Goal: Transaction & Acquisition: Purchase product/service

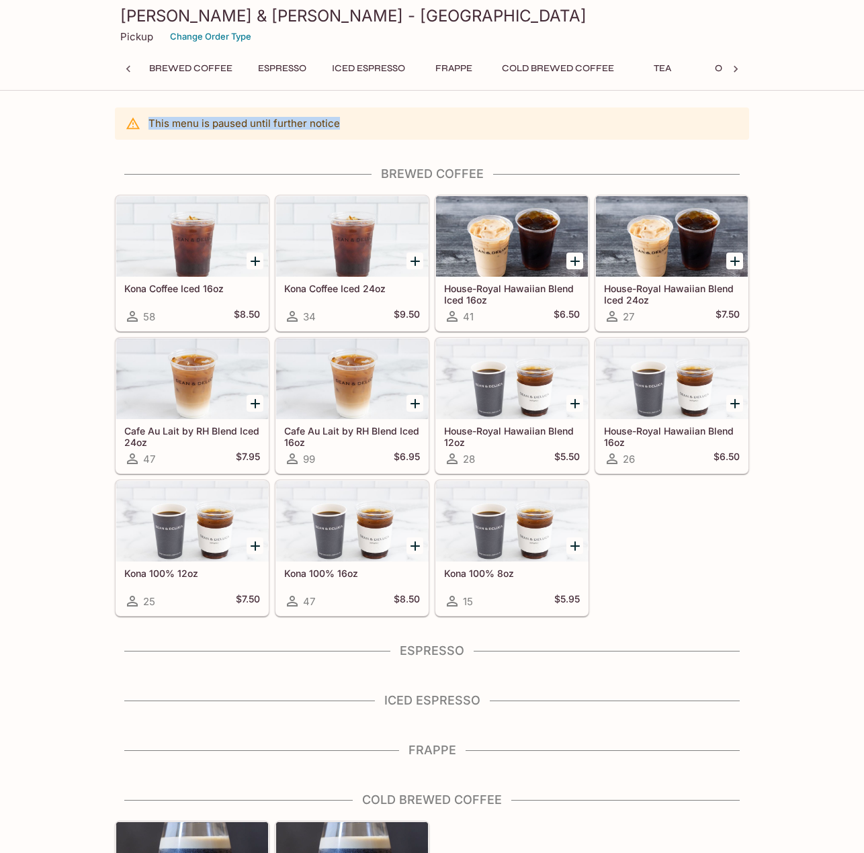
drag, startPoint x: 341, startPoint y: 123, endPoint x: 106, endPoint y: 84, distance: 237.7
click at [133, 61] on div at bounding box center [128, 69] width 27 height 20
click at [437, 67] on button "Frappe" at bounding box center [459, 68] width 60 height 19
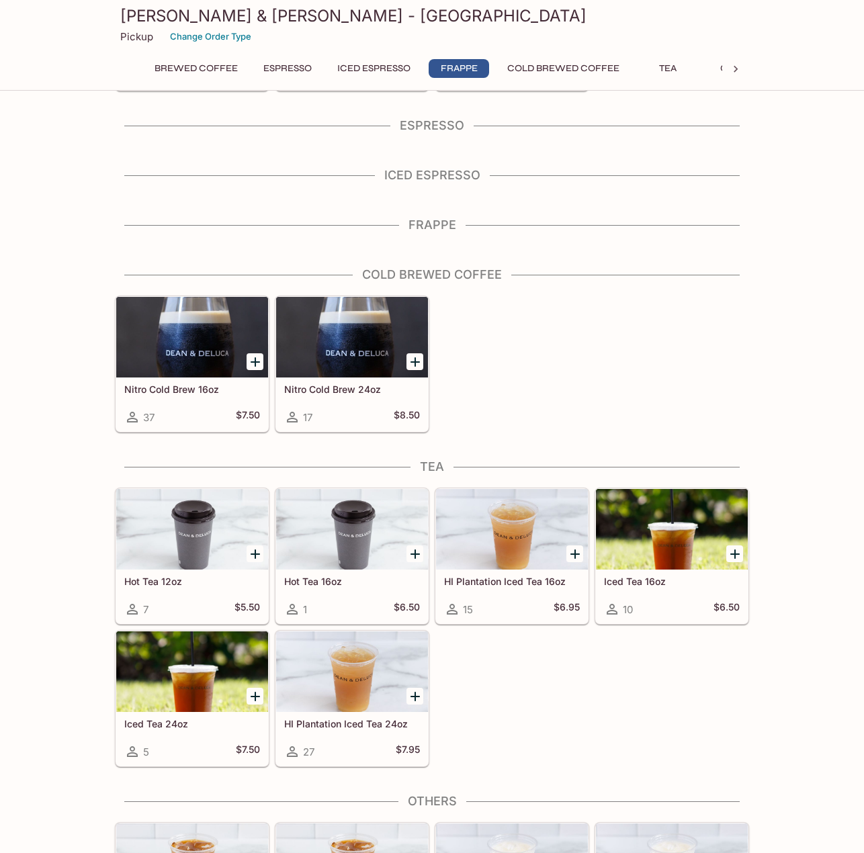
scroll to position [626, 0]
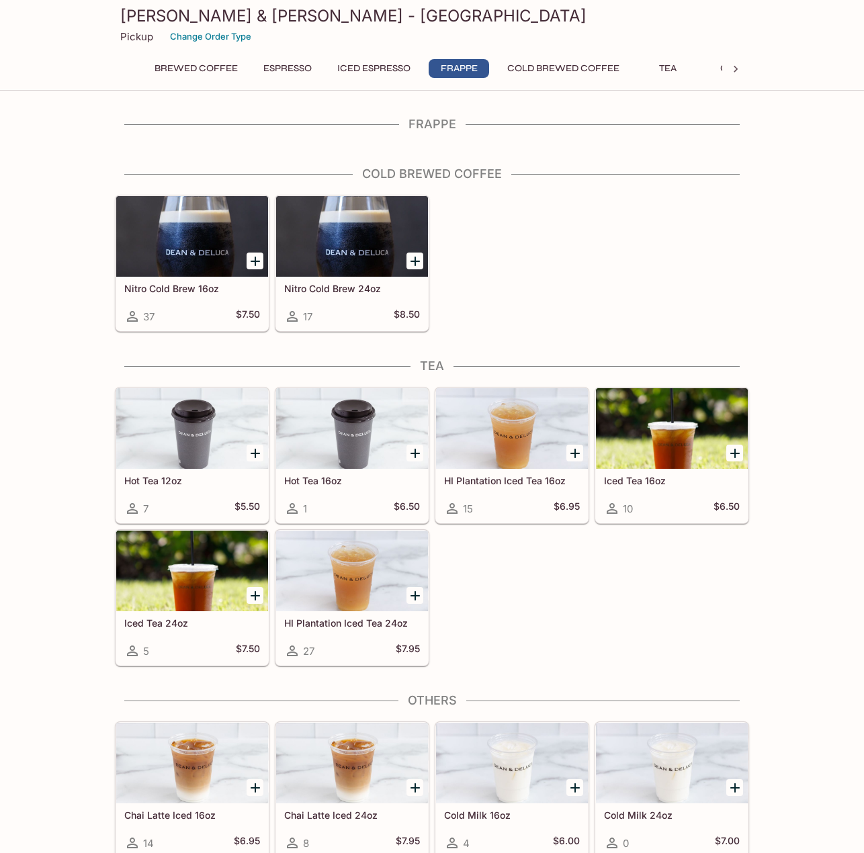
click at [179, 60] on button "Brewed Coffee" at bounding box center [196, 68] width 98 height 19
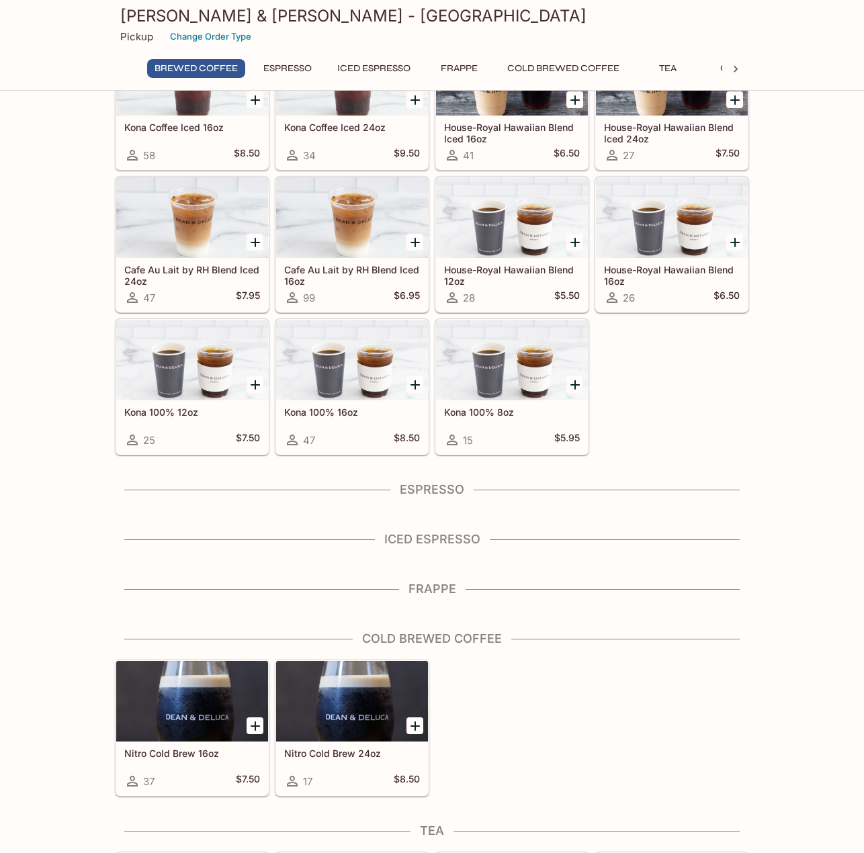
click at [144, 37] on p "Pickup" at bounding box center [136, 36] width 33 height 13
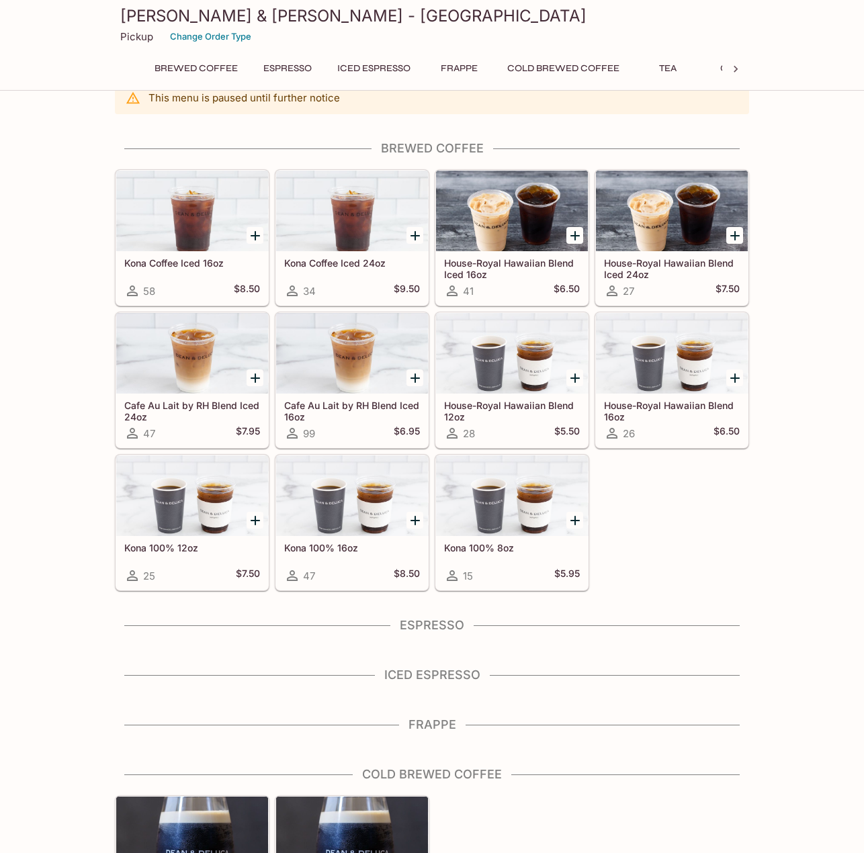
scroll to position [0, 0]
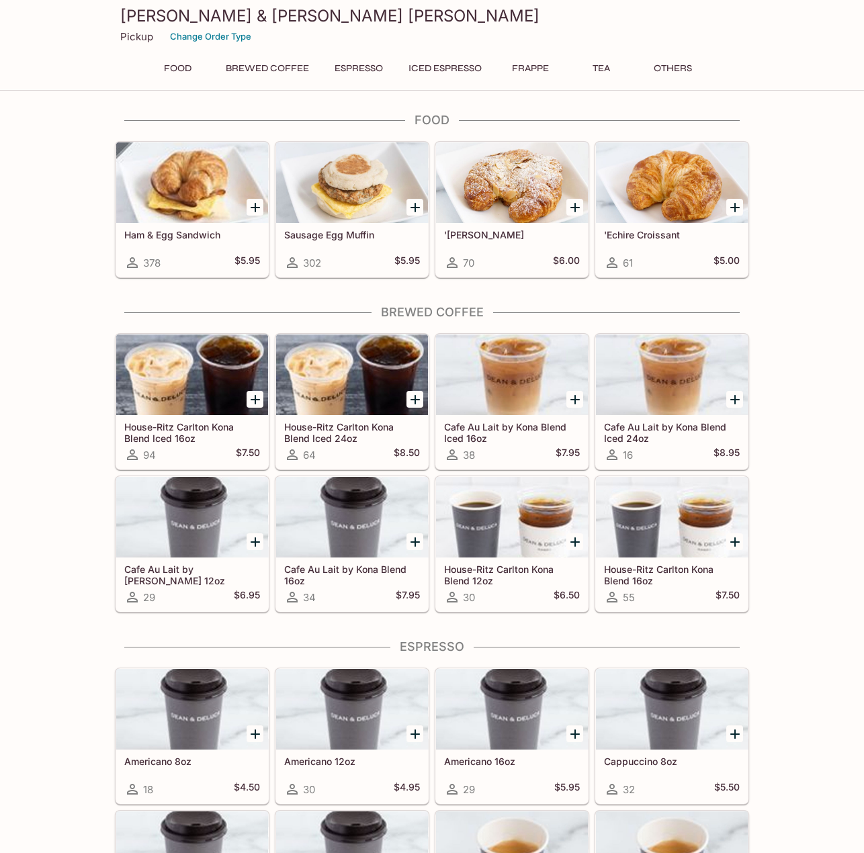
click at [181, 71] on button "Food" at bounding box center [177, 68] width 60 height 19
